Goal: Task Accomplishment & Management: Manage account settings

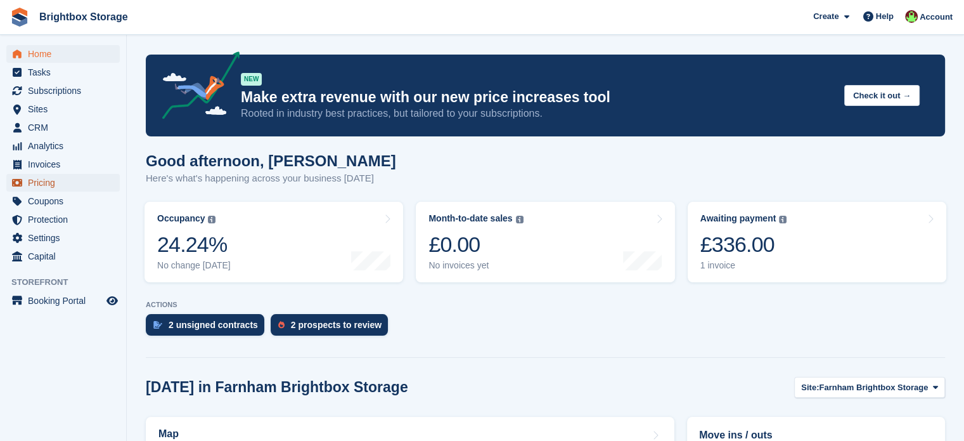
click at [59, 186] on span "Pricing" at bounding box center [66, 183] width 76 height 18
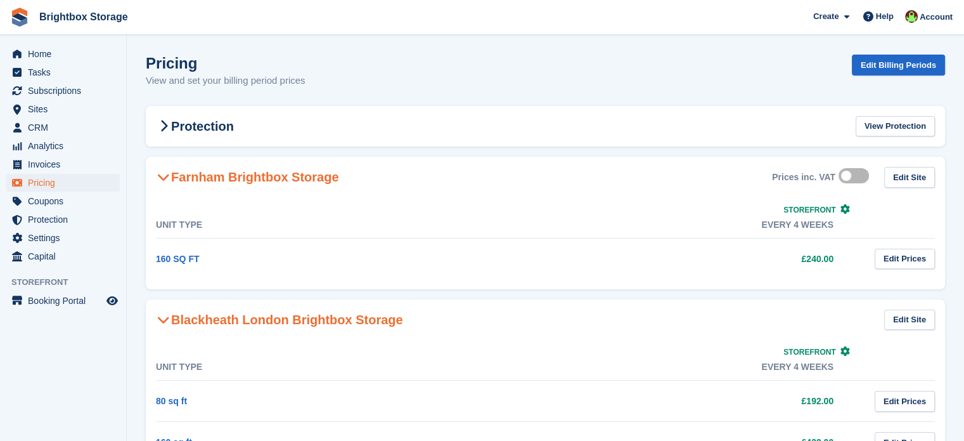
click at [841, 207] on icon at bounding box center [846, 209] width 10 height 10
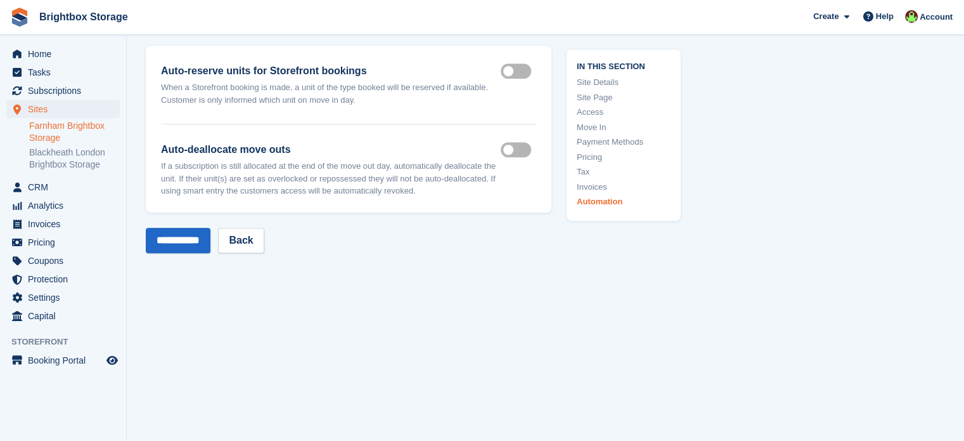
scroll to position [5732, 0]
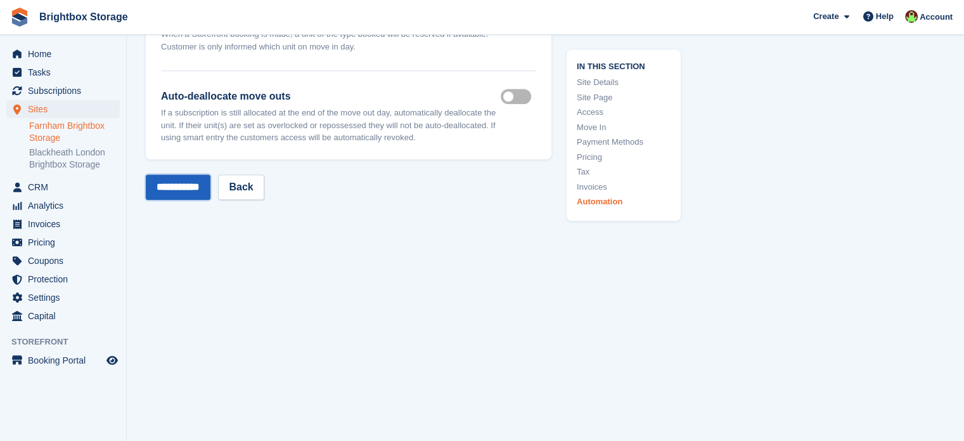
click at [194, 174] on input "**********" at bounding box center [178, 186] width 65 height 25
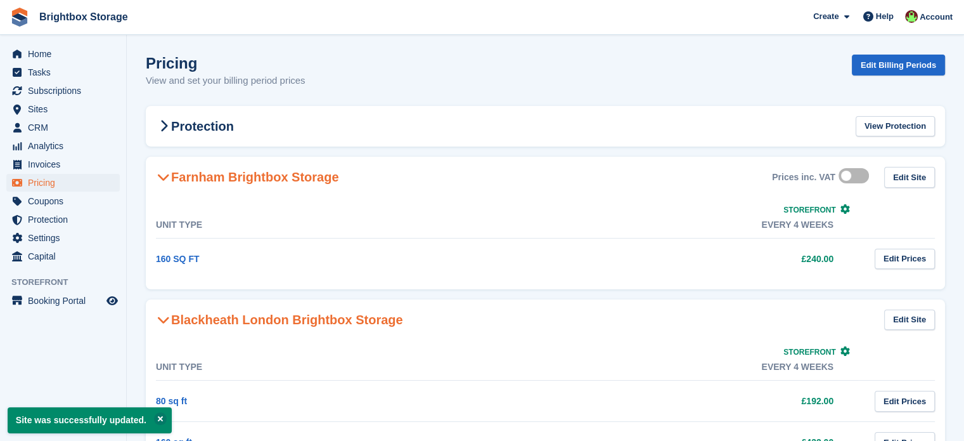
click at [278, 319] on h2 "Blackheath London Brightbox Storage" at bounding box center [279, 319] width 247 height 15
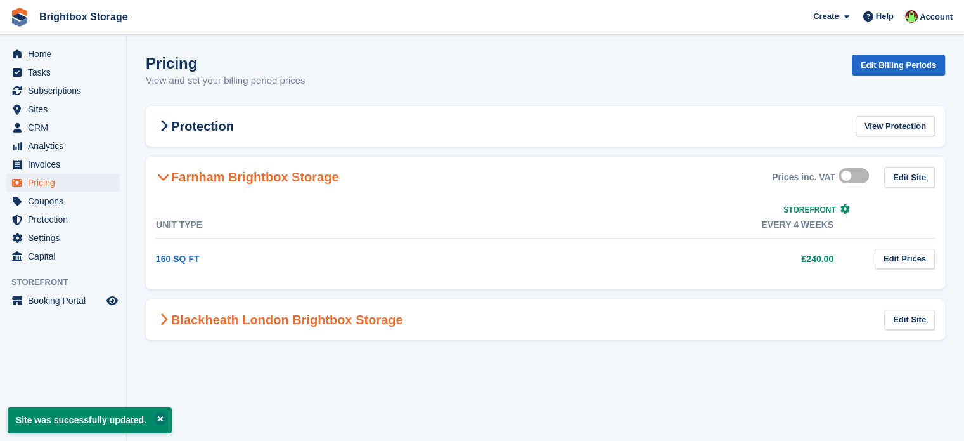
click at [302, 320] on h2 "Blackheath London Brightbox Storage" at bounding box center [279, 319] width 247 height 15
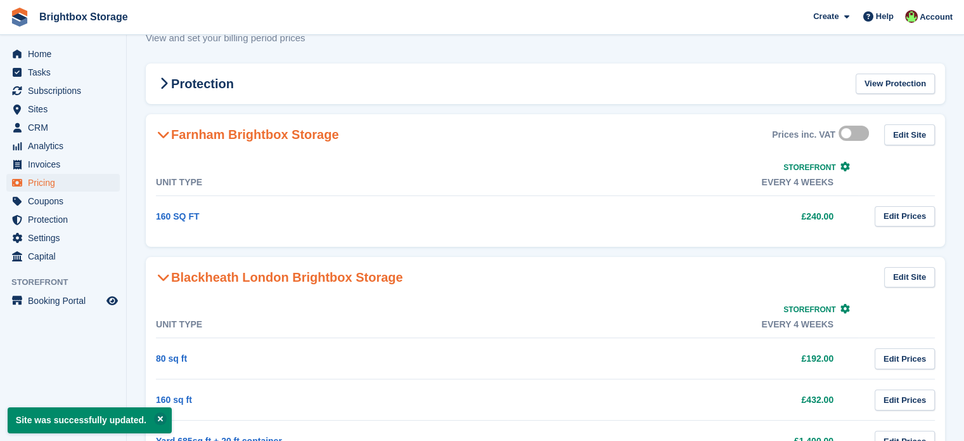
scroll to position [101, 0]
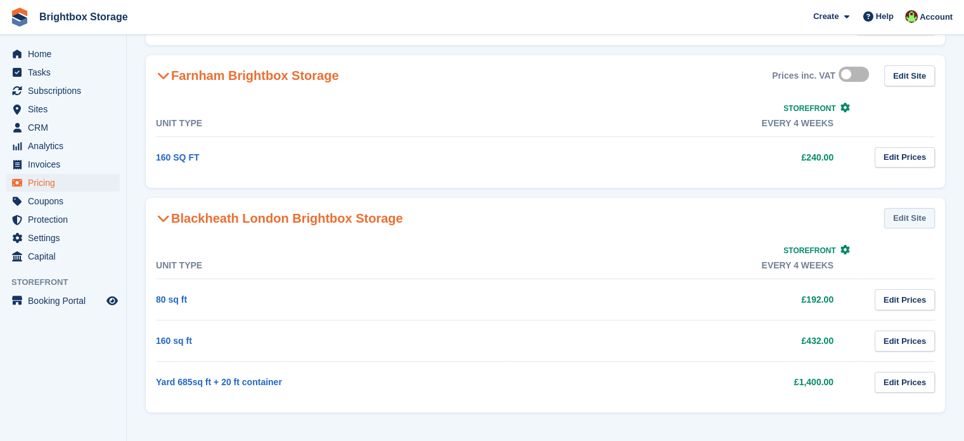
click at [911, 214] on link "Edit Site" at bounding box center [910, 218] width 51 height 21
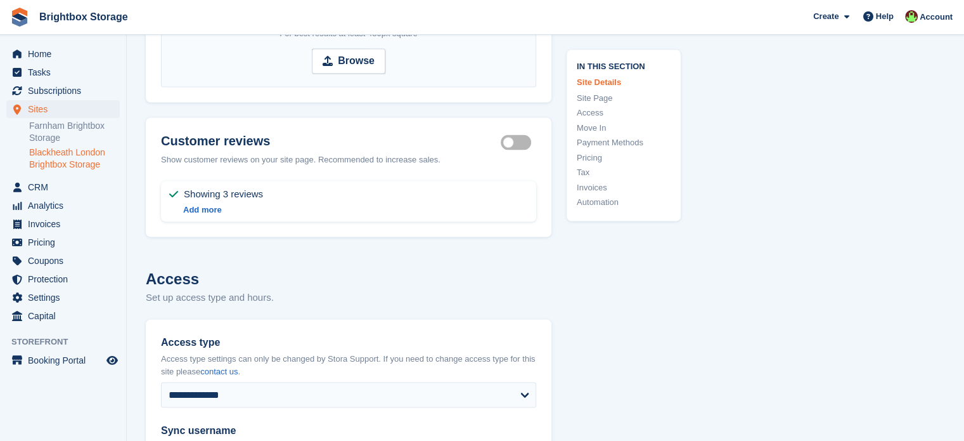
type input "**********"
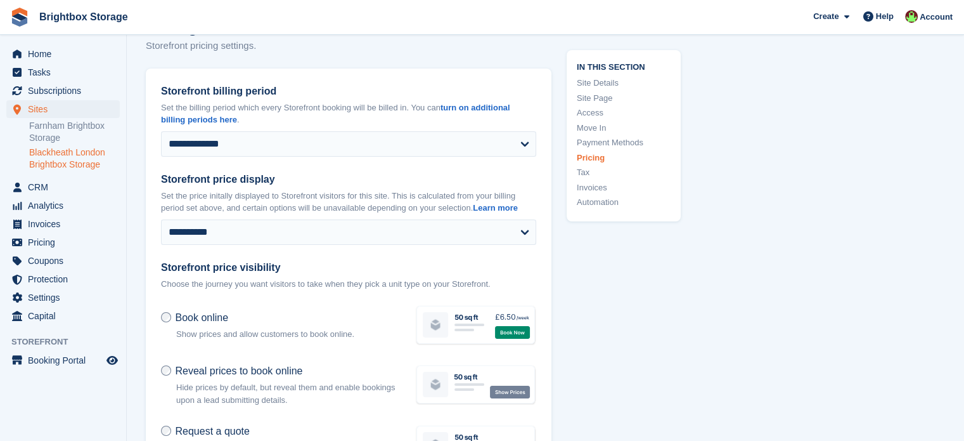
scroll to position [4639, 0]
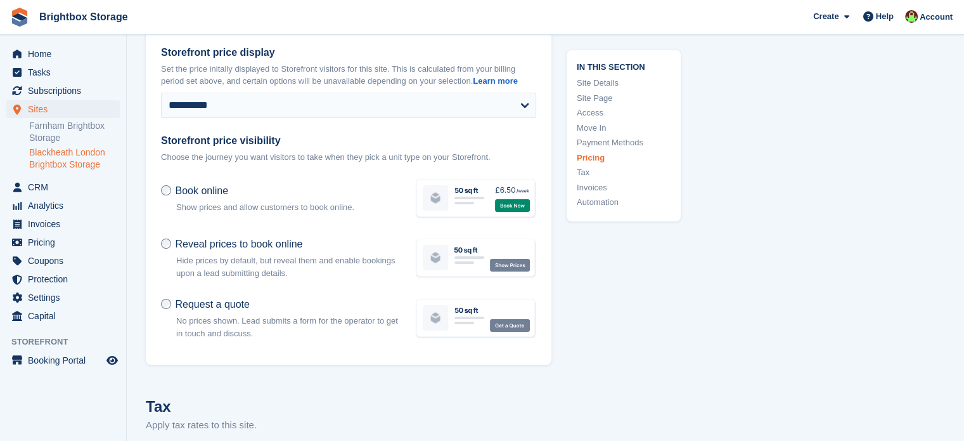
click at [162, 250] on label "Reveal prices to book online" at bounding box center [231, 243] width 141 height 13
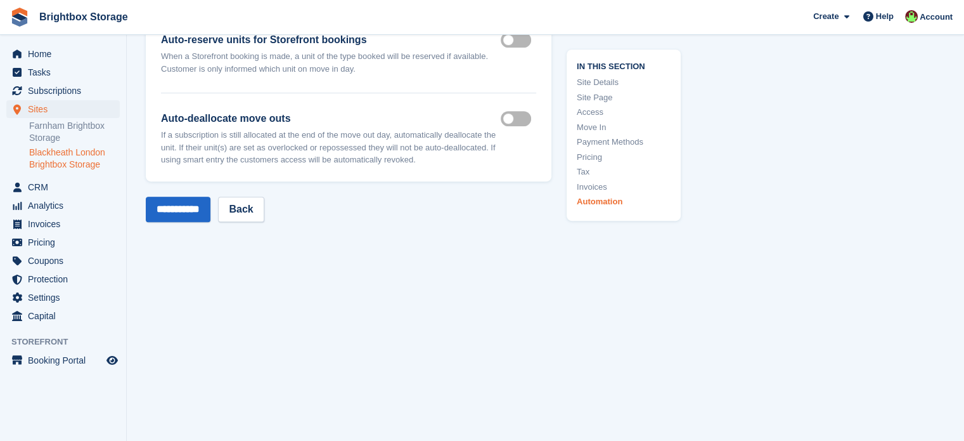
scroll to position [5487, 0]
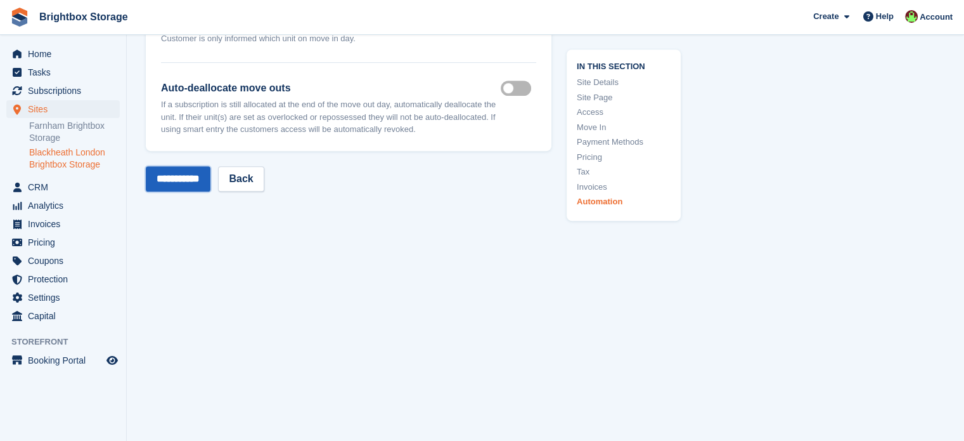
click at [202, 179] on input "**********" at bounding box center [178, 178] width 65 height 25
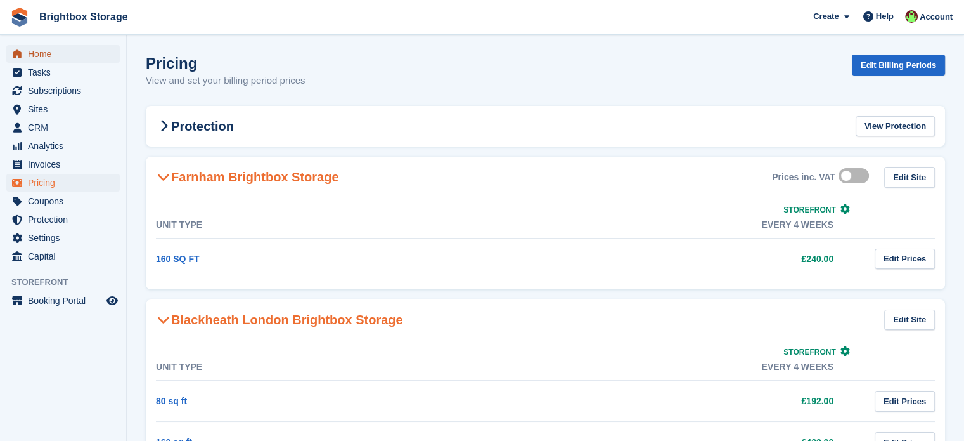
click at [36, 56] on span "Home" at bounding box center [66, 54] width 76 height 18
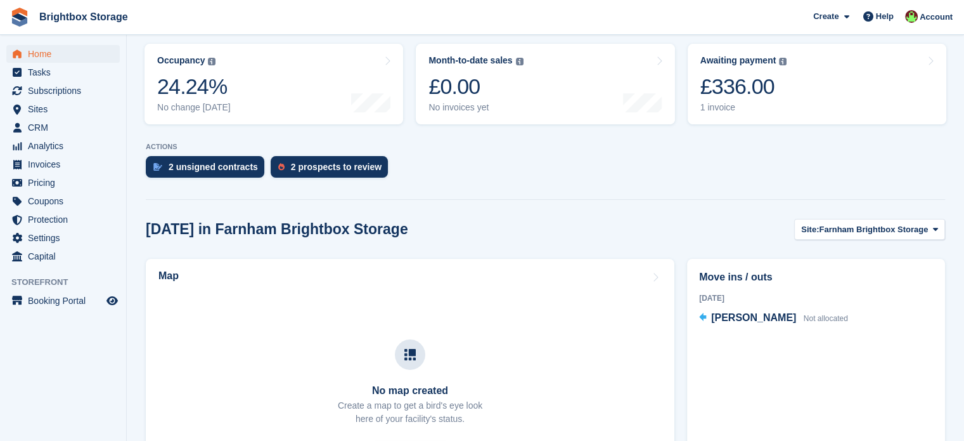
scroll to position [5, 0]
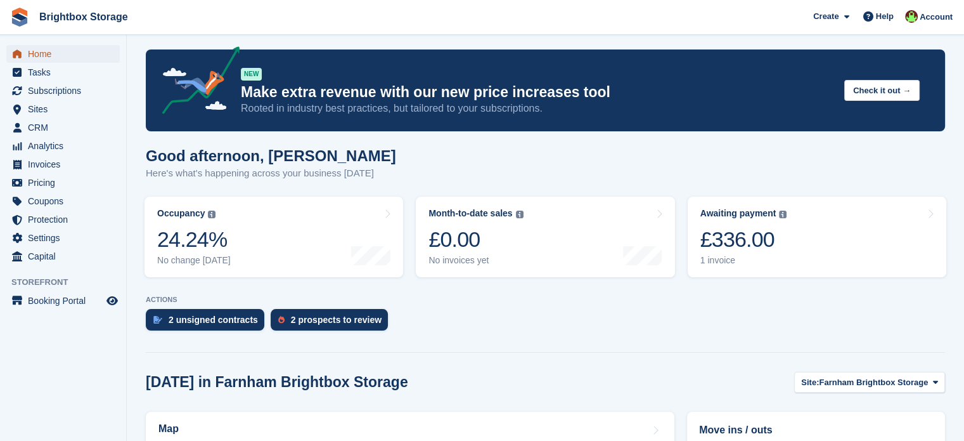
click at [45, 53] on span "Home" at bounding box center [66, 54] width 76 height 18
click at [53, 60] on span "Home" at bounding box center [66, 54] width 76 height 18
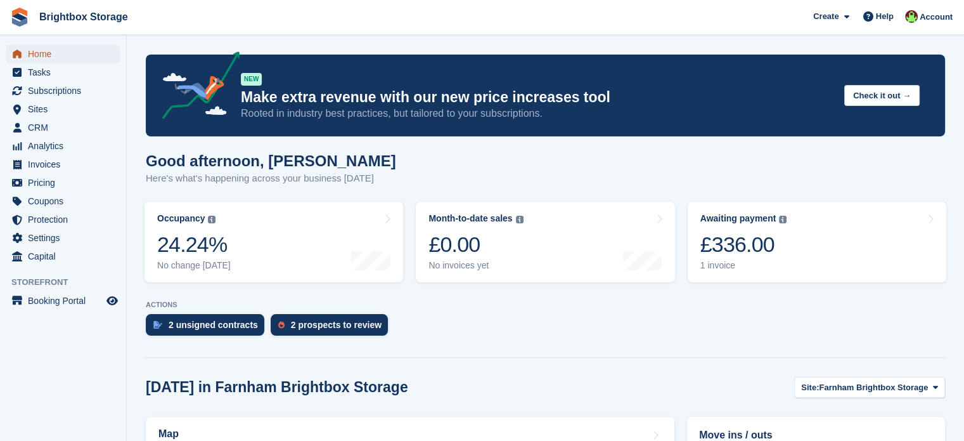
click at [39, 56] on span "Home" at bounding box center [66, 54] width 76 height 18
